Goal: Complete application form

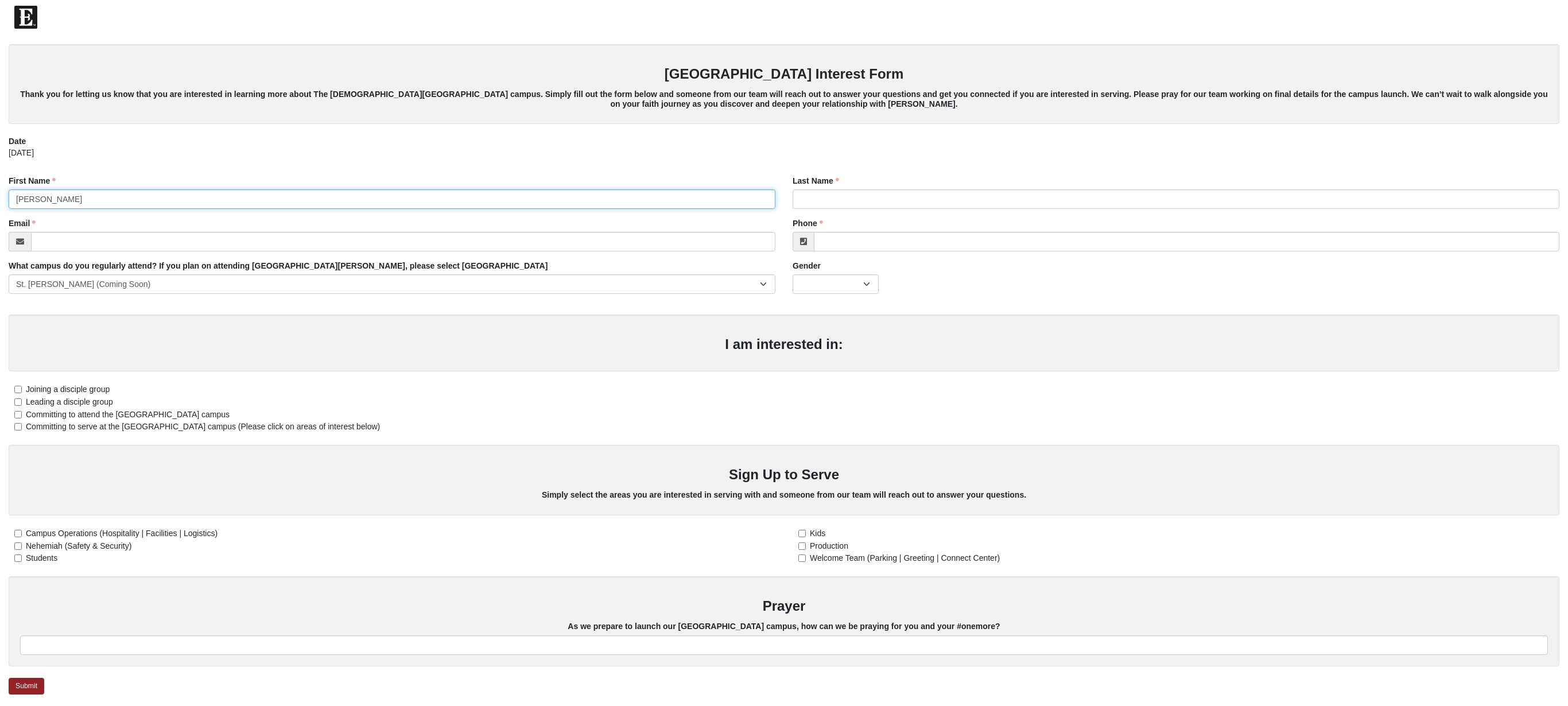
type input "[PERSON_NAME]"
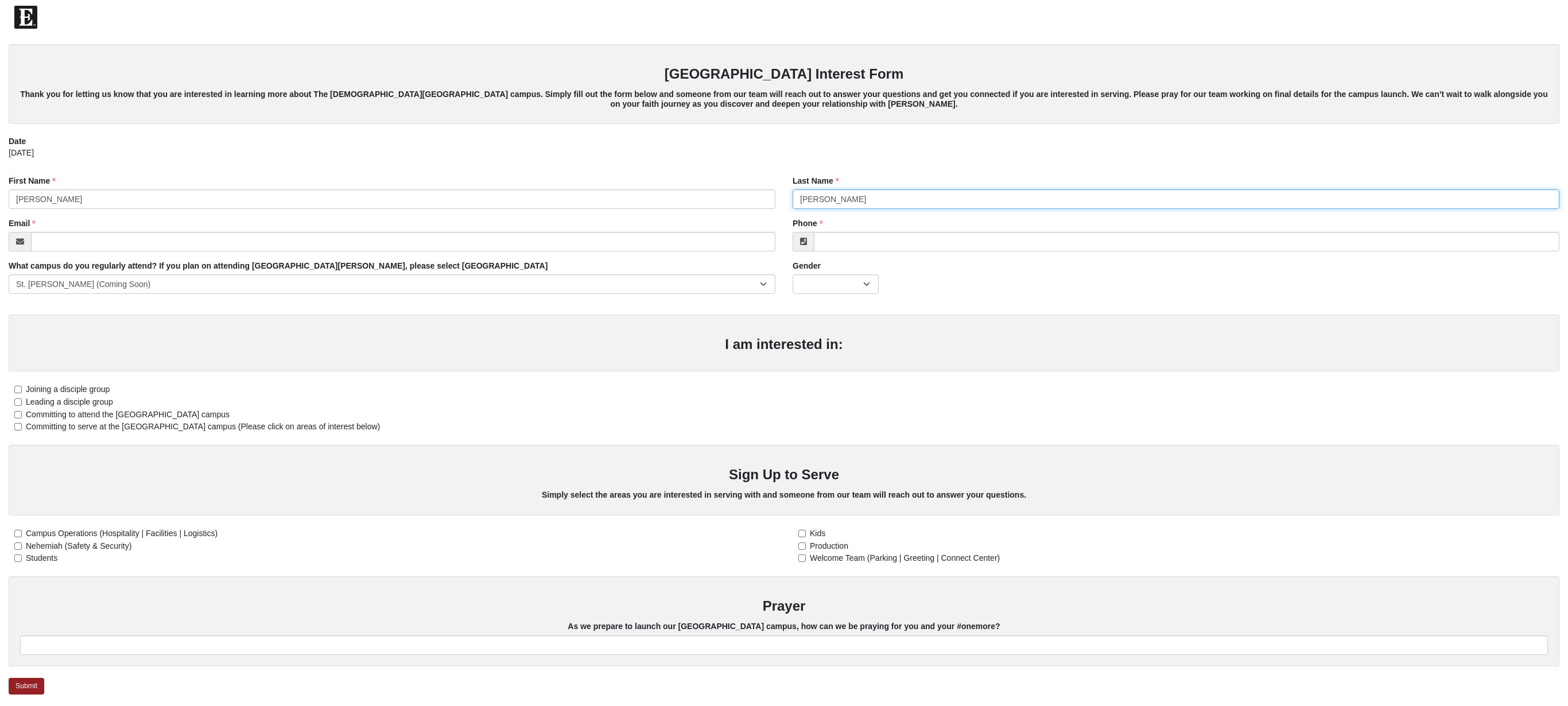
type input "[PERSON_NAME]"
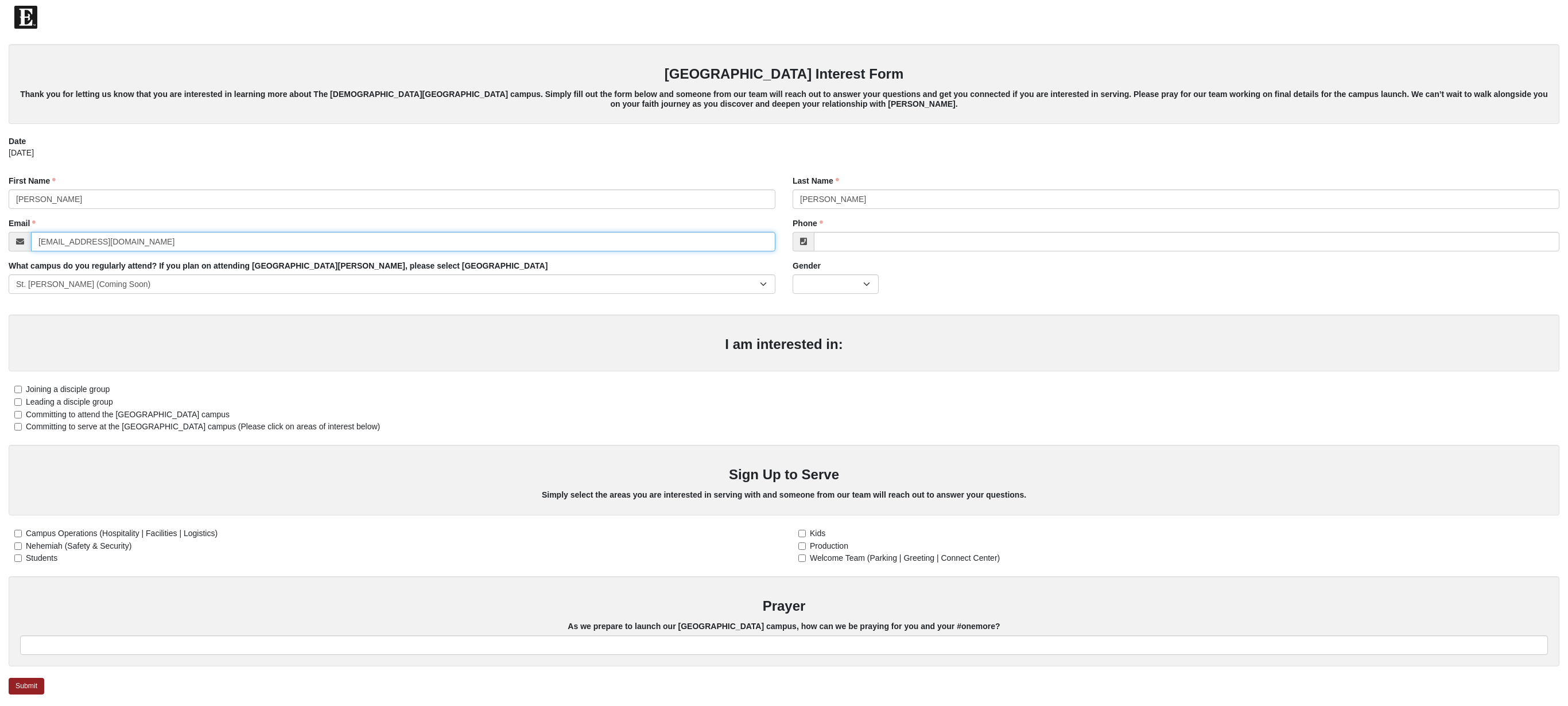
type input "[EMAIL_ADDRESS][DOMAIN_NAME]"
type input "[PHONE_NUMBER]"
select select "1"
click at [16, 424] on input "Committing to serve at the [GEOGRAPHIC_DATA] campus (Please click on areas of i…" at bounding box center [18, 427] width 7 height 7
checkbox input "true"
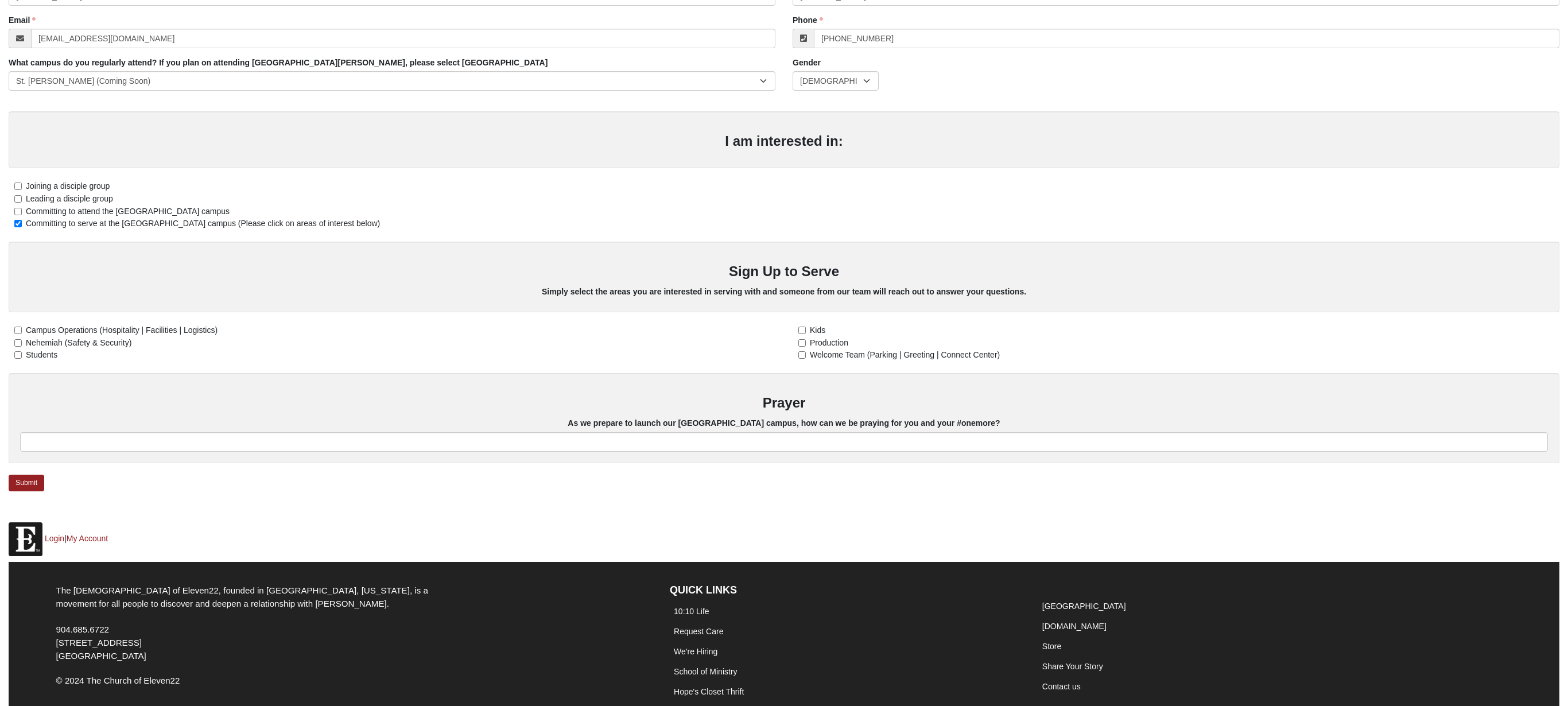
scroll to position [149, 0]
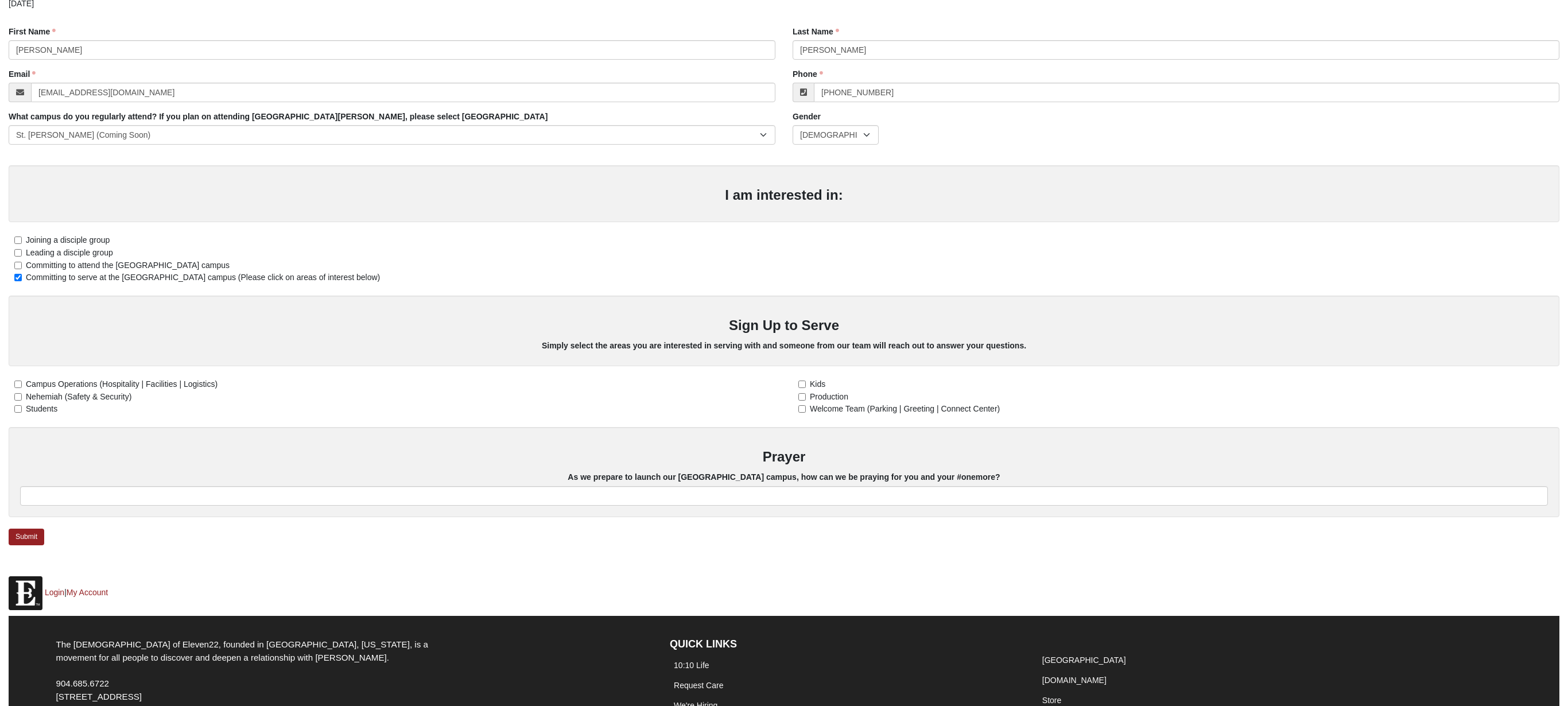
click at [801, 395] on input "Production" at bounding box center [802, 397] width 7 height 7
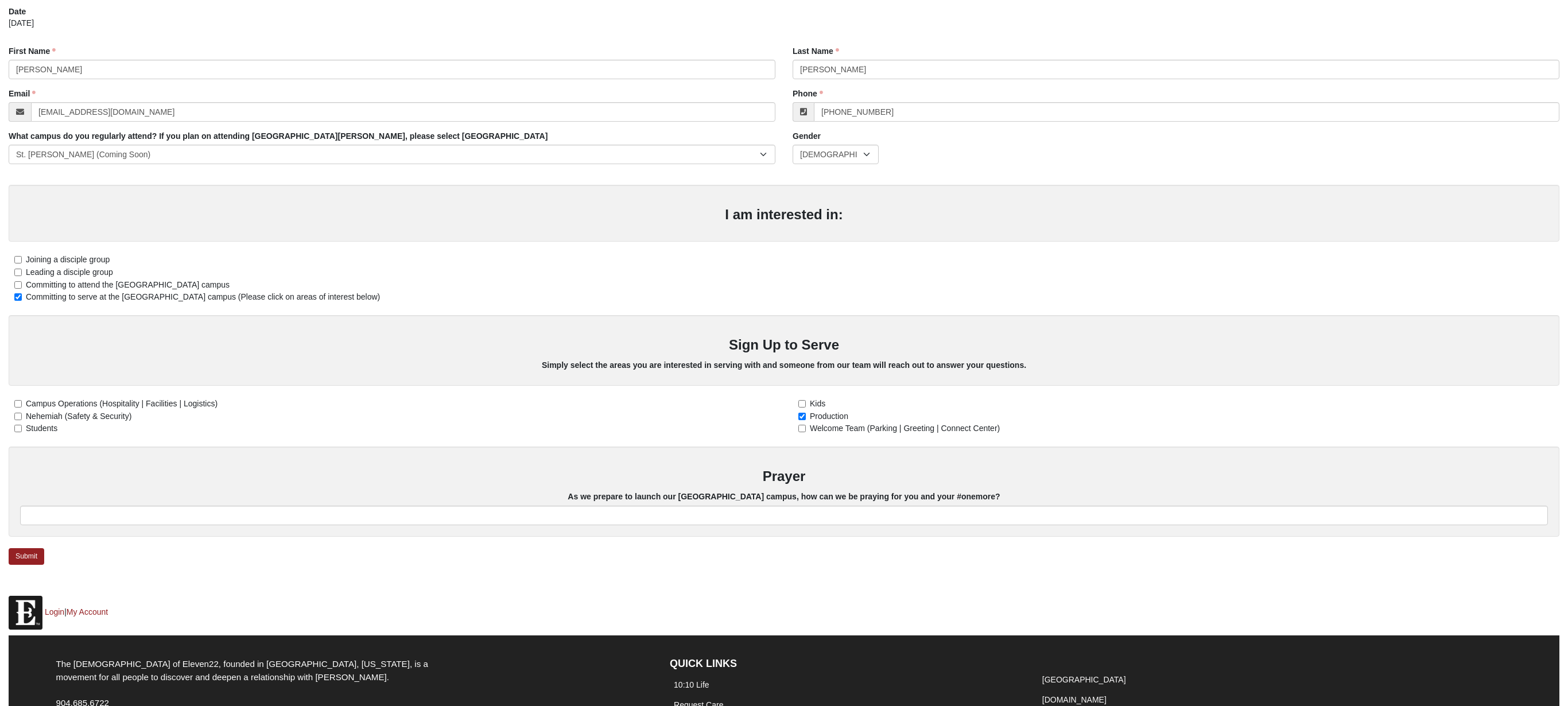
scroll to position [103, 0]
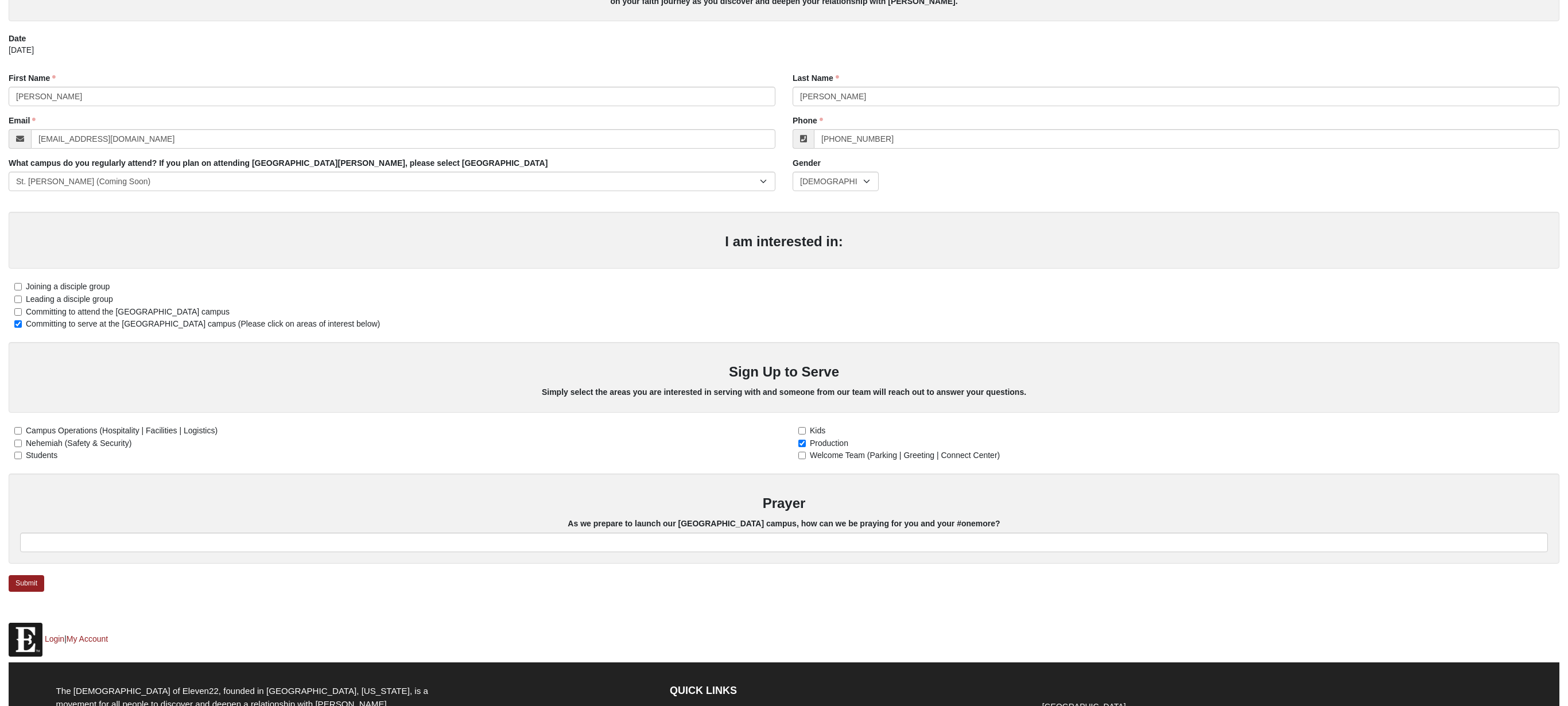
click at [803, 441] on input "Production" at bounding box center [802, 443] width 7 height 7
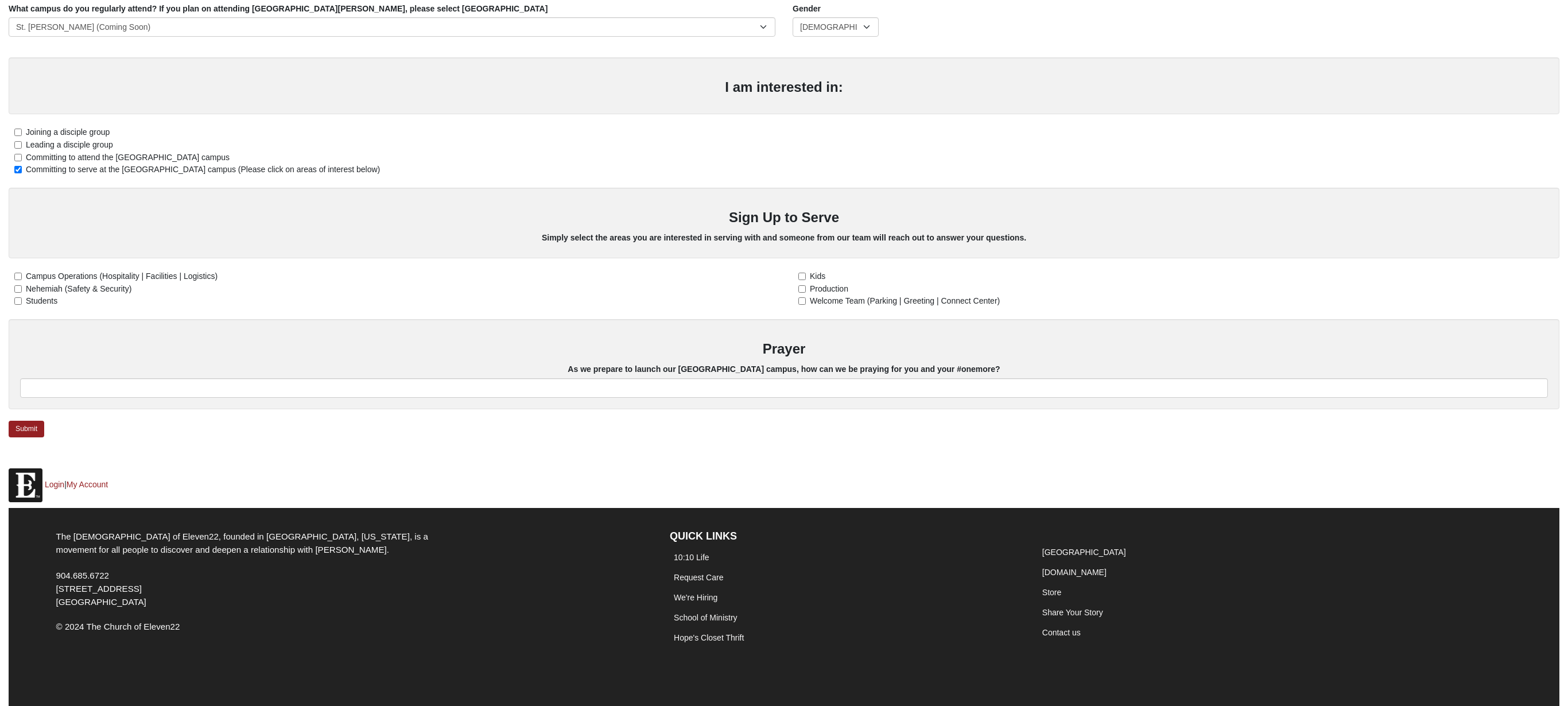
scroll to position [0, 0]
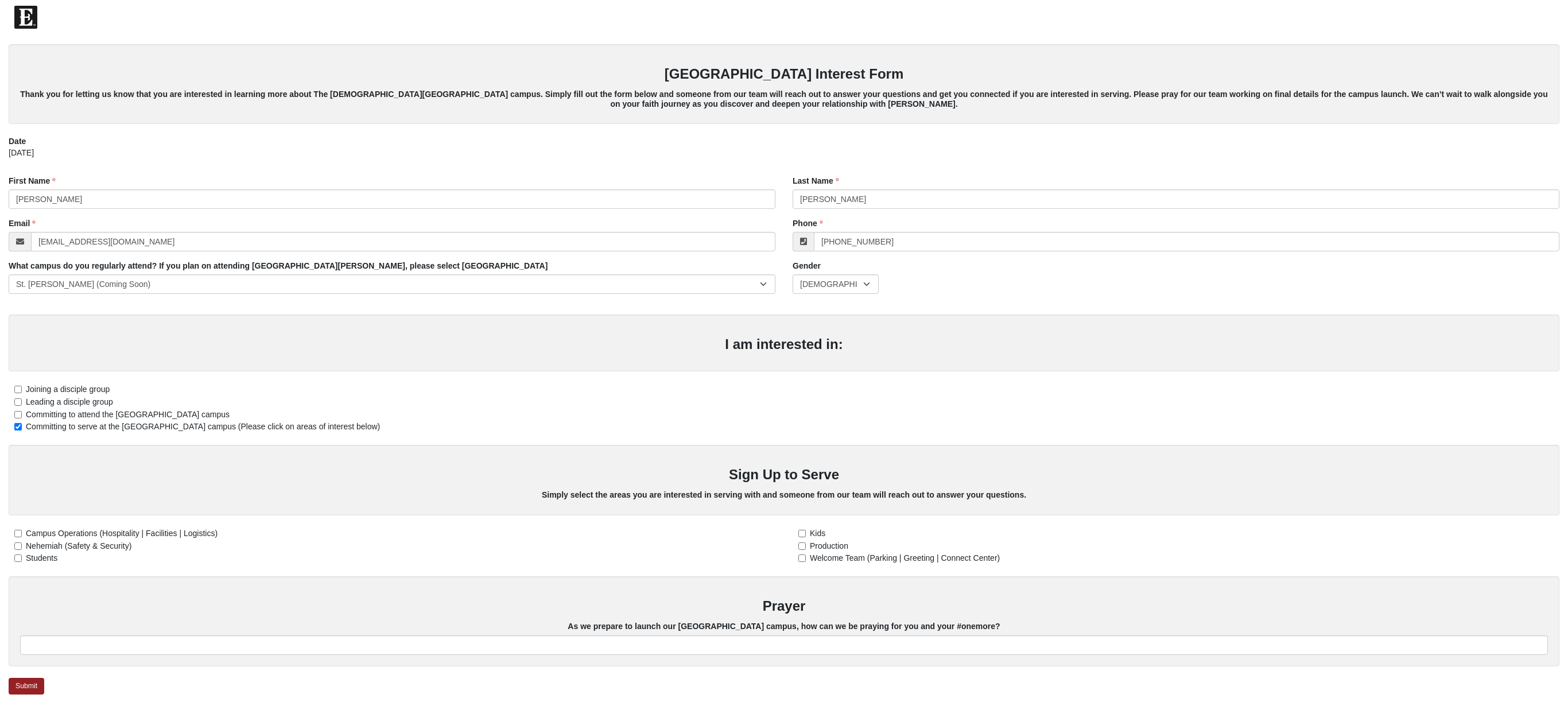
click at [804, 544] on input "Production" at bounding box center [802, 546] width 7 height 7
checkbox input "true"
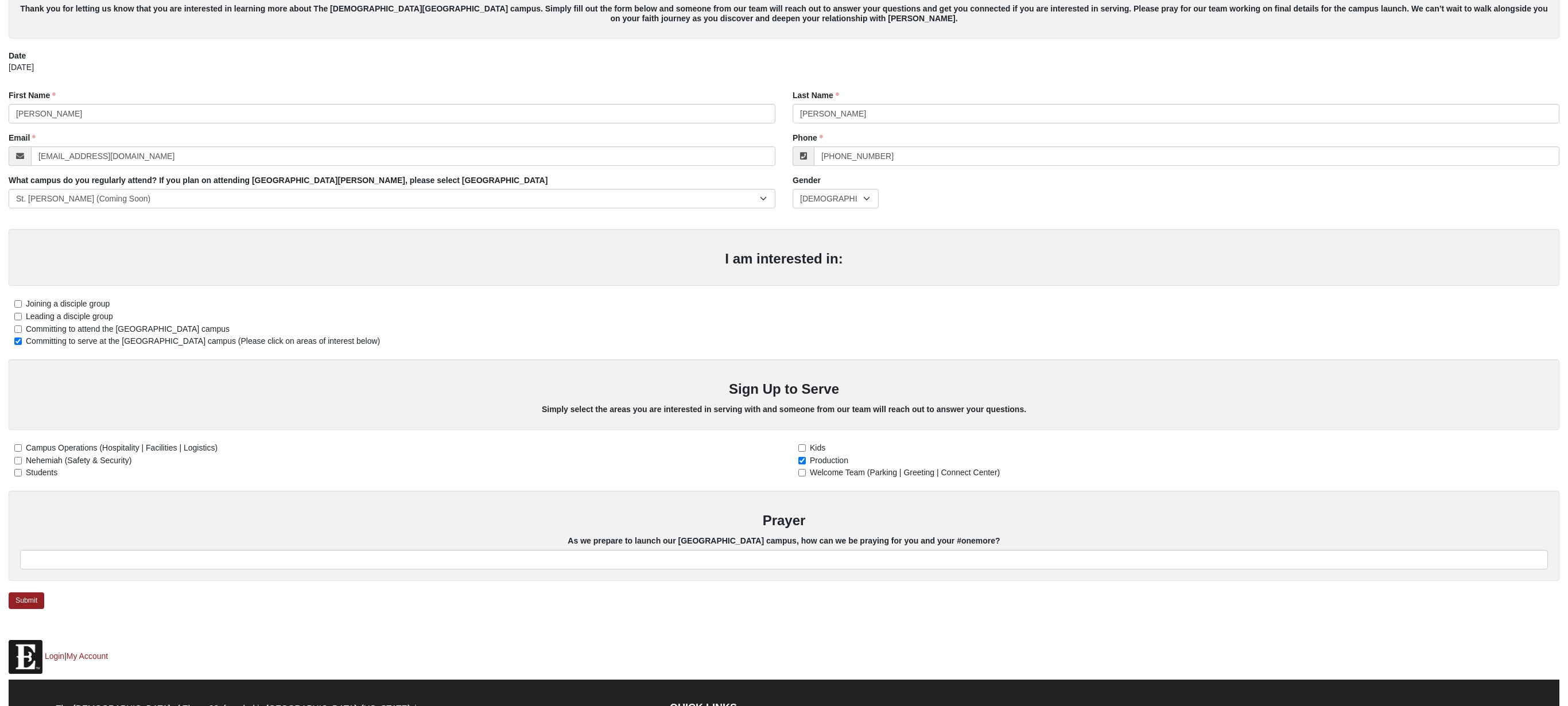
scroll to position [100, 0]
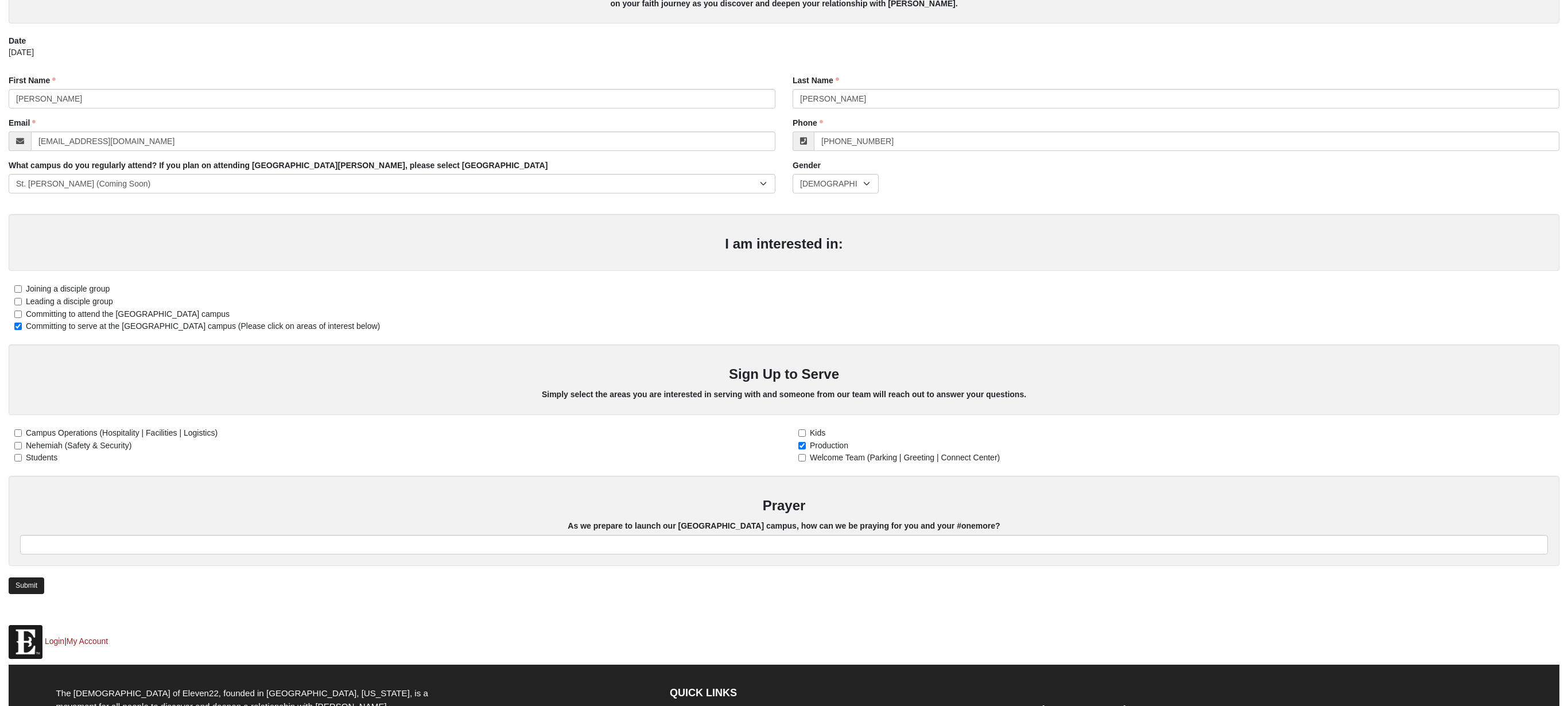
click at [36, 582] on link "Submit" at bounding box center [26, 585] width 36 height 16
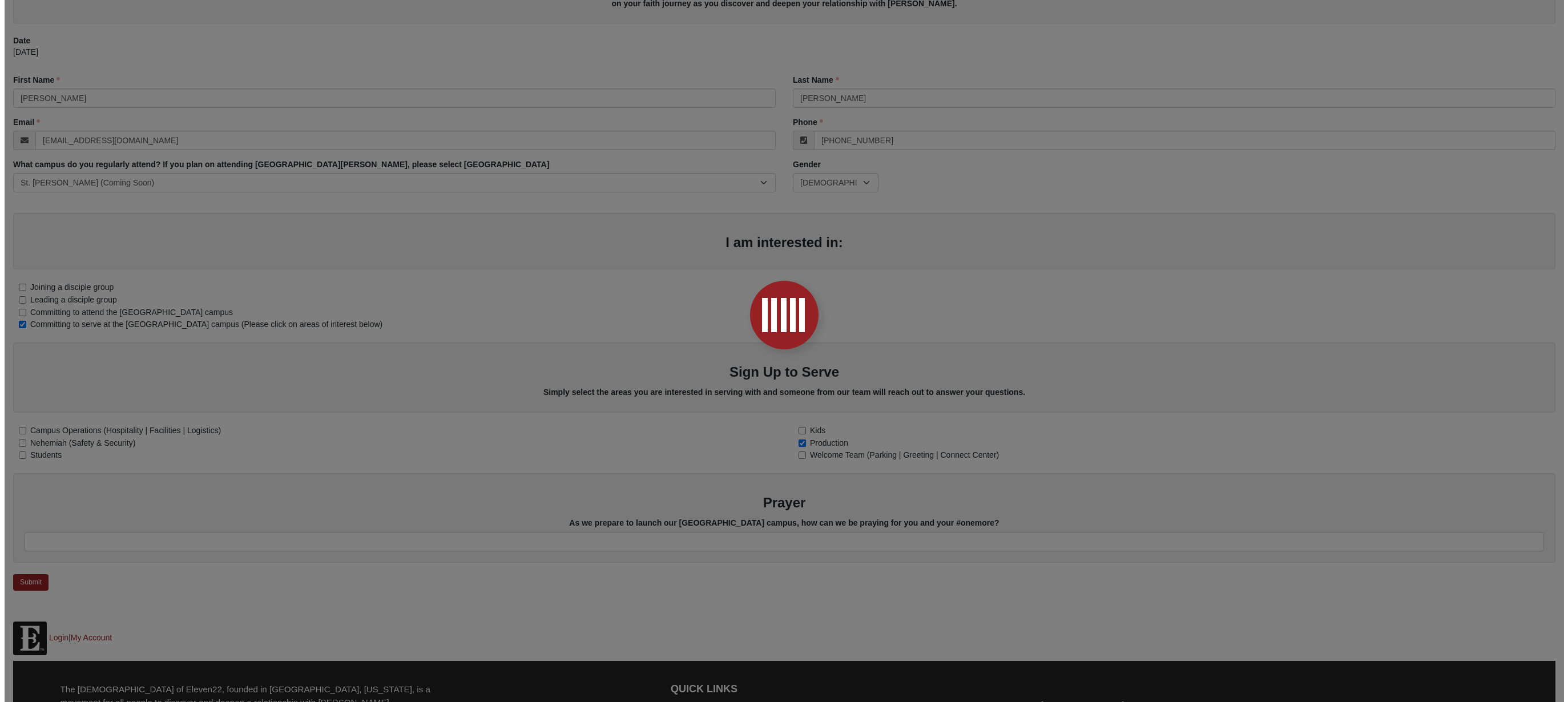
scroll to position [0, 0]
